Goal: Transaction & Acquisition: Purchase product/service

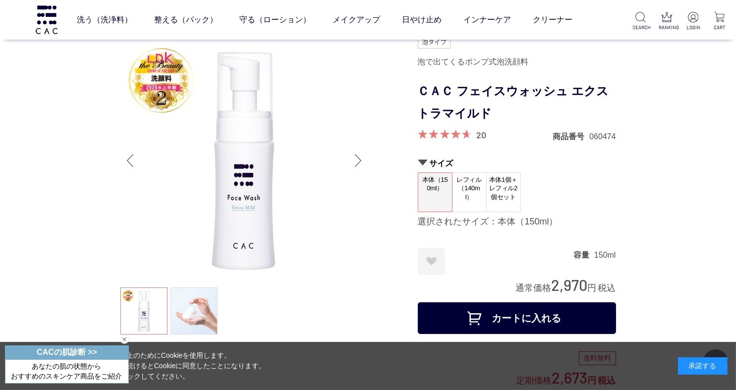
scroll to position [99, 0]
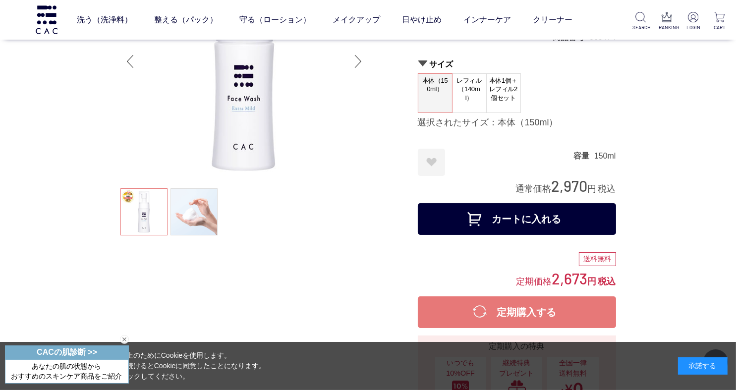
click at [471, 85] on span "レフィル（140ml）" at bounding box center [469, 89] width 34 height 31
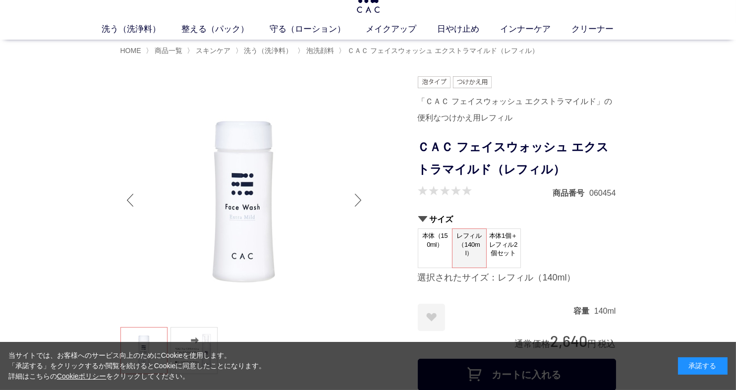
scroll to position [50, 0]
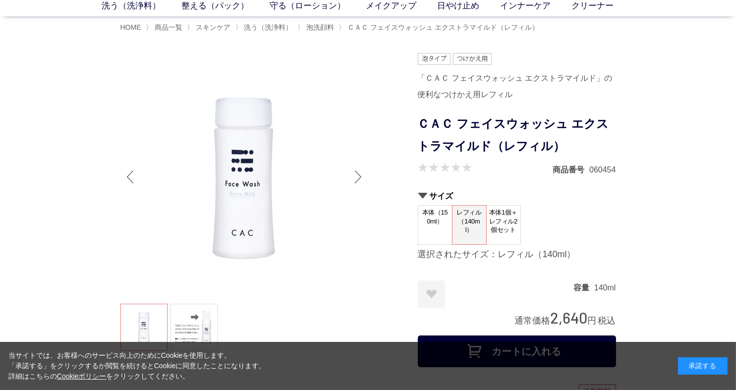
click at [435, 228] on span "本体（150ml）" at bounding box center [435, 220] width 34 height 28
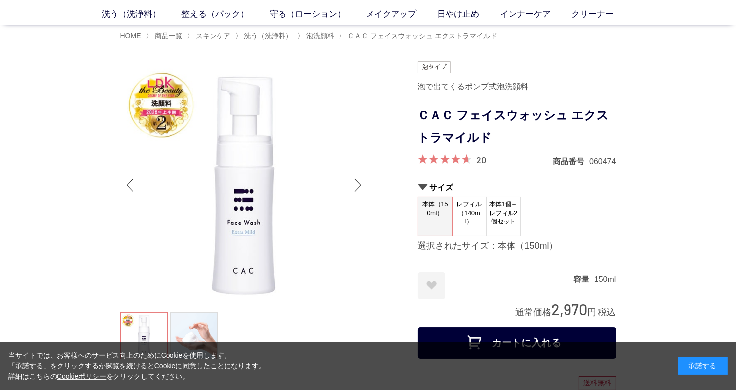
scroll to position [99, 0]
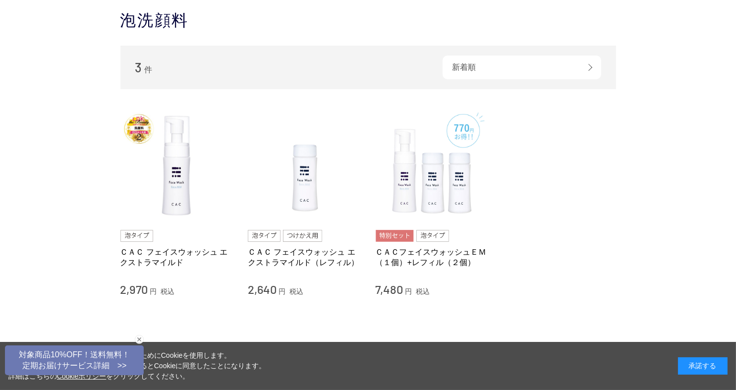
scroll to position [99, 0]
